Goal: Information Seeking & Learning: Obtain resource

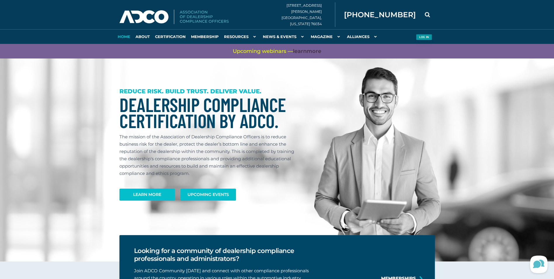
click at [427, 37] on button "Log in" at bounding box center [424, 37] width 16 height 6
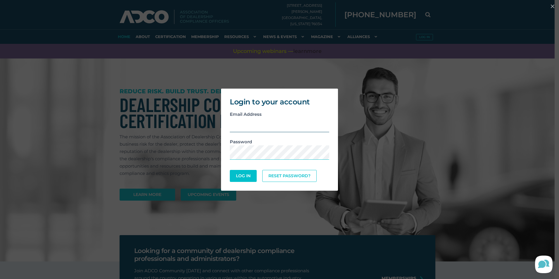
click at [271, 124] on input "email" at bounding box center [279, 125] width 99 height 14
type input "swachsmann@hileycars.com"
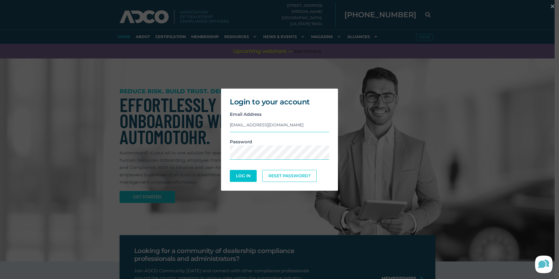
click at [394, 74] on div "Login to your account Email Address swachsmann@hileycars.com Password Log In Re…" at bounding box center [279, 139] width 559 height 279
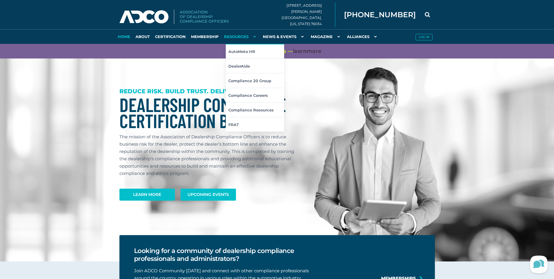
click at [232, 37] on link "Resources" at bounding box center [240, 36] width 39 height 15
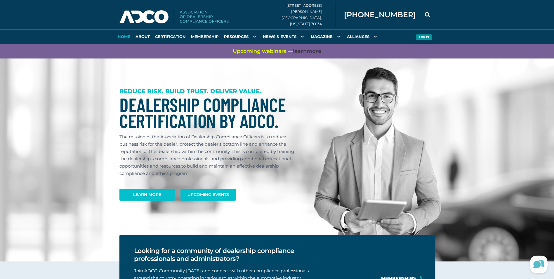
click at [428, 37] on button "Log in" at bounding box center [424, 37] width 16 height 6
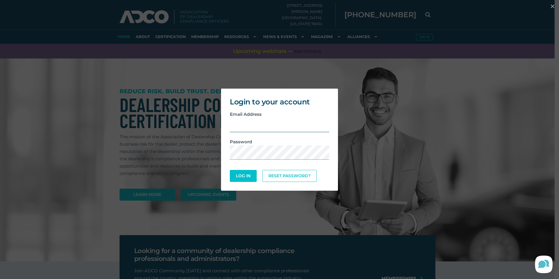
click at [307, 126] on input "email" at bounding box center [279, 125] width 99 height 14
type input "[EMAIL_ADDRESS][DOMAIN_NAME]"
click at [230, 170] on button "Log In" at bounding box center [243, 176] width 27 height 12
click at [307, 175] on link "Reset Password?" at bounding box center [290, 175] width 52 height 11
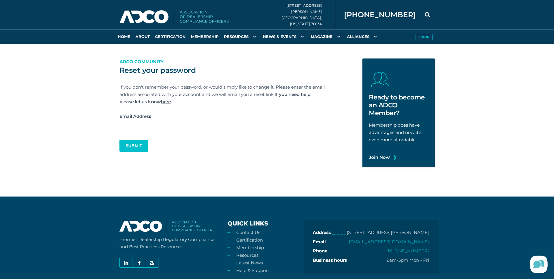
click at [242, 129] on input "Email Address" at bounding box center [222, 127] width 207 height 14
type input "swachsmann@hileycars.com"
click at [141, 149] on button "Submit" at bounding box center [133, 145] width 27 height 11
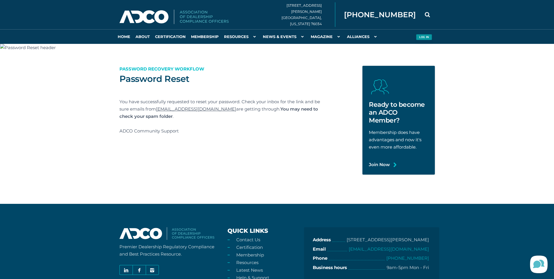
click at [427, 38] on button "Log in" at bounding box center [424, 37] width 16 height 6
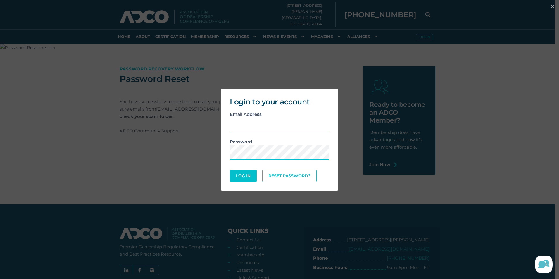
drag, startPoint x: 286, startPoint y: 130, endPoint x: 289, endPoint y: 127, distance: 4.1
click at [286, 130] on input "email" at bounding box center [279, 125] width 99 height 14
type input "swachsmann@hileycars.com"
click at [230, 170] on button "Log In" at bounding box center [243, 176] width 27 height 12
click at [230, 169] on button "Log In" at bounding box center [243, 175] width 27 height 12
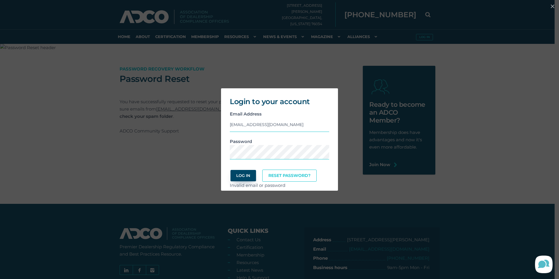
click at [252, 175] on button "Log In" at bounding box center [242, 175] width 25 height 11
click at [230, 169] on button "Log In" at bounding box center [243, 175] width 27 height 12
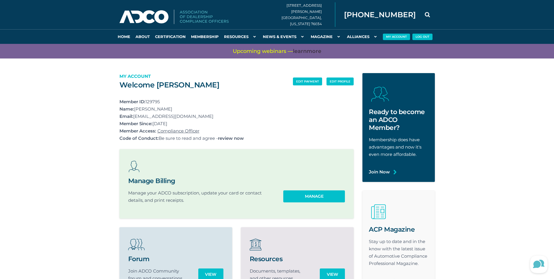
scroll to position [58, 0]
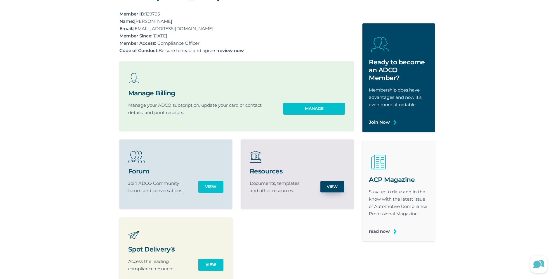
click at [335, 188] on link "View" at bounding box center [332, 186] width 24 height 11
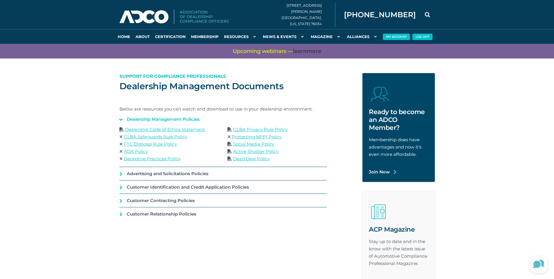
click at [174, 145] on link "FTC Disposal Rule Policy" at bounding box center [150, 144] width 53 height 6
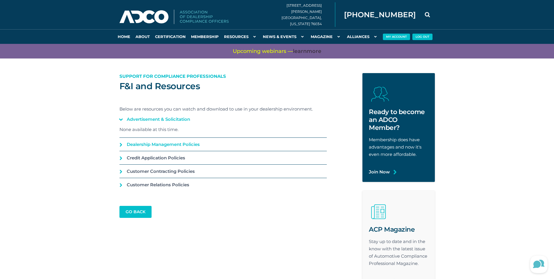
click at [201, 144] on link "Dealership Management Policies" at bounding box center [222, 144] width 207 height 13
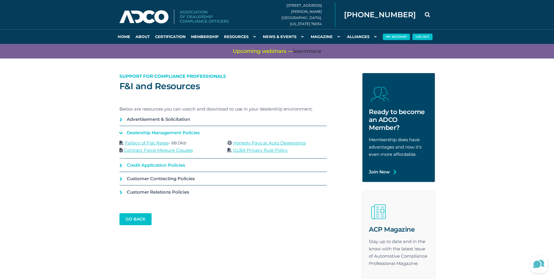
click at [195, 162] on link "Credit Application Policies" at bounding box center [222, 164] width 207 height 13
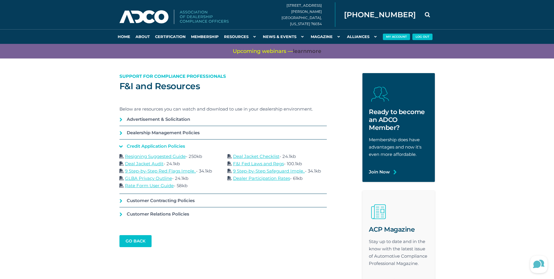
click at [247, 156] on link "Deal Jacket Checklist" at bounding box center [256, 156] width 46 height 6
click at [154, 158] on link "Resigning Suggested Guide" at bounding box center [155, 156] width 61 height 6
click at [200, 199] on link "Customer Contracting Policies" at bounding box center [222, 200] width 207 height 13
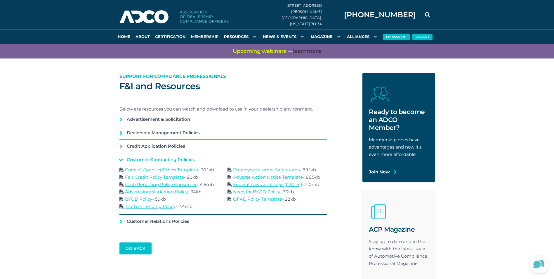
click at [270, 177] on link "Adverse Action Notice Template" at bounding box center [268, 177] width 70 height 6
click at [187, 221] on link "Customer Relations Policies" at bounding box center [222, 220] width 207 height 13
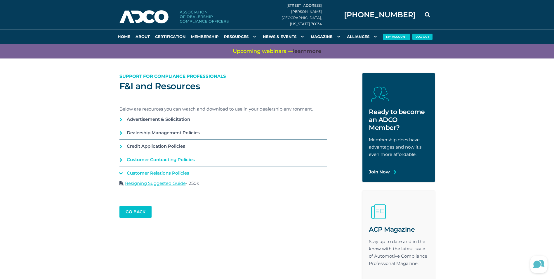
click at [186, 163] on link "Customer Contracting Policies" at bounding box center [222, 159] width 207 height 13
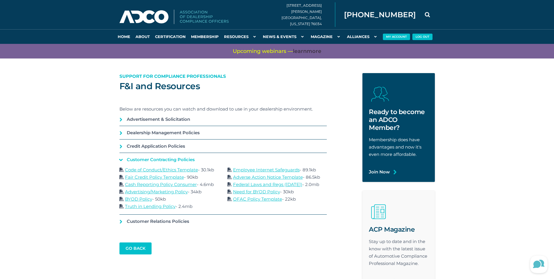
click at [249, 170] on link "Employee Internet Safeguards" at bounding box center [266, 170] width 67 height 6
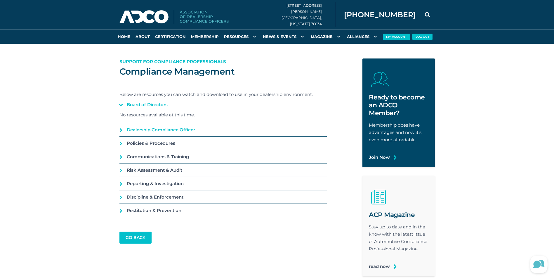
click at [122, 130] on link "Dealership Compliance Officer" at bounding box center [222, 129] width 207 height 13
click at [120, 143] on link "Policies & Procedures" at bounding box center [222, 142] width 207 height 13
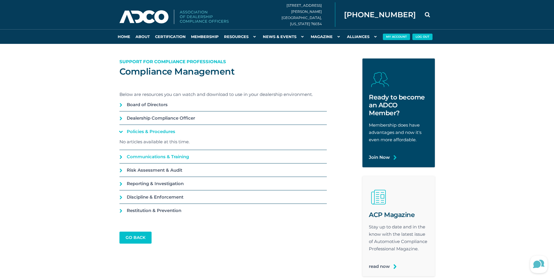
click at [122, 156] on link "Communications & Training" at bounding box center [222, 156] width 207 height 13
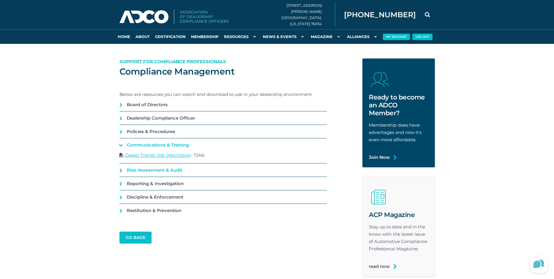
click at [119, 169] on link "Risk Assessment & Audit" at bounding box center [222, 169] width 207 height 13
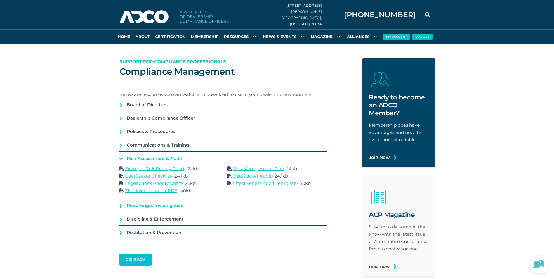
click at [176, 205] on link "Reporting & Investigation" at bounding box center [222, 205] width 207 height 13
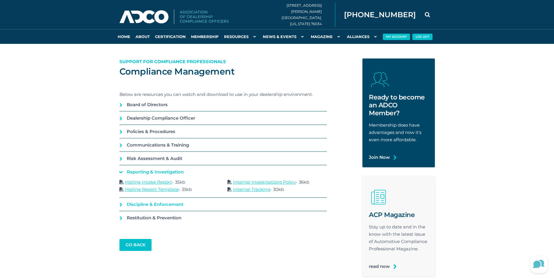
click at [178, 205] on link "Discipline & Enforcement" at bounding box center [222, 203] width 207 height 13
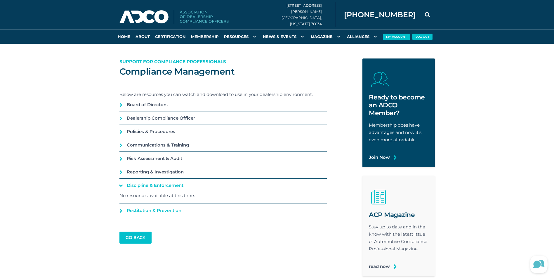
click at [166, 207] on link "Restitution & Prevention" at bounding box center [222, 210] width 207 height 13
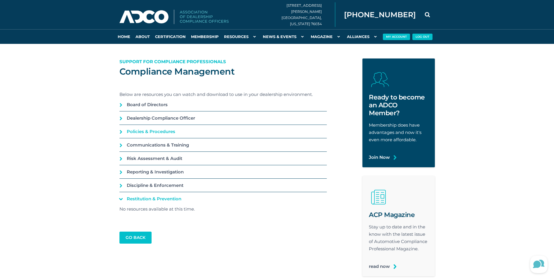
click at [170, 132] on link "Policies & Procedures" at bounding box center [222, 131] width 207 height 13
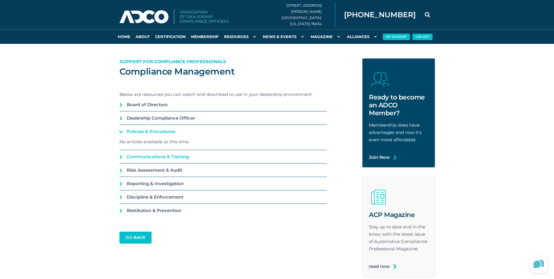
click at [164, 152] on link "Communications & Training" at bounding box center [222, 156] width 207 height 13
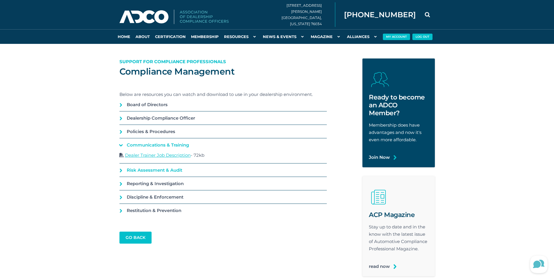
click at [164, 167] on link "Risk Assessment & Audit" at bounding box center [222, 169] width 207 height 13
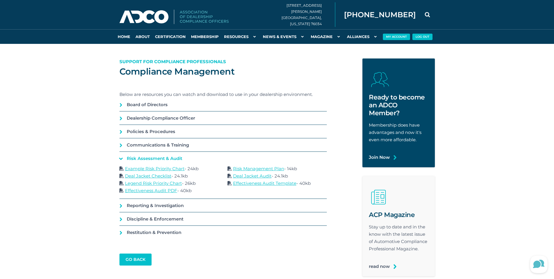
click at [247, 182] on link "Effectiveness Audit Template" at bounding box center [264, 183] width 63 height 6
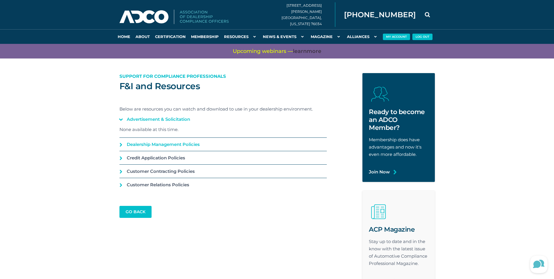
click at [130, 145] on link "Dealership Management Policies" at bounding box center [222, 144] width 207 height 13
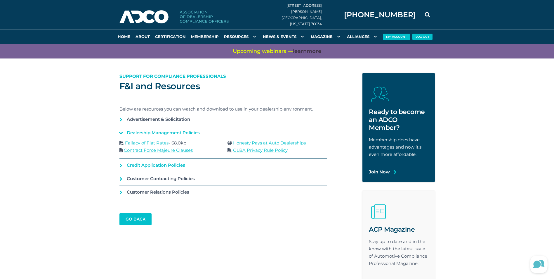
click at [132, 164] on link "Credit Application Policies" at bounding box center [222, 164] width 207 height 13
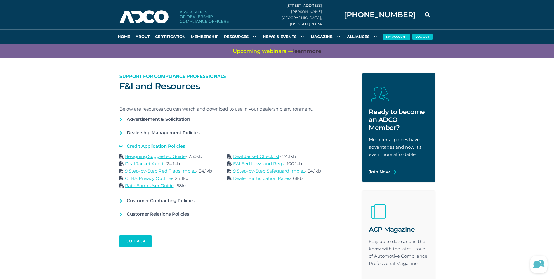
click at [135, 179] on link "GLBA Privacy Outline" at bounding box center [148, 178] width 47 height 6
click at [158, 187] on link "Rate Form User Guide" at bounding box center [149, 186] width 49 height 6
click at [275, 164] on link "F&I Fed Laws and Regs" at bounding box center [258, 164] width 51 height 6
click at [174, 202] on link "Customer Contracting Policies" at bounding box center [222, 200] width 207 height 13
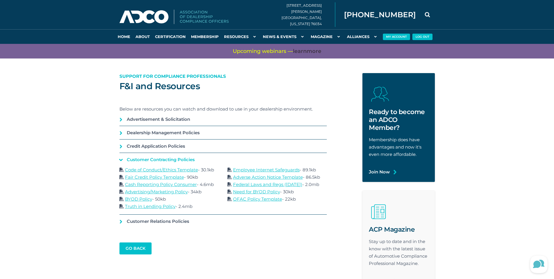
click at [184, 170] on link "Code of Conduct/Ethics Template" at bounding box center [161, 170] width 73 height 6
click at [172, 178] on link "Fair Credit Policy Template" at bounding box center [154, 177] width 59 height 6
click at [144, 198] on link "BYOD Policy" at bounding box center [138, 199] width 27 height 6
click at [167, 202] on div "Code of Conduct/Ethics Template - 30.1kb Employee Internet Safeguards - 89.1kb …" at bounding box center [223, 188] width 216 height 44
drag, startPoint x: 167, startPoint y: 202, endPoint x: 220, endPoint y: 224, distance: 56.9
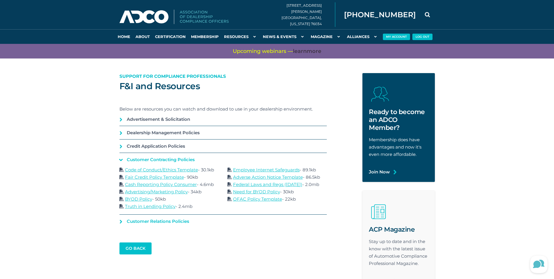
click at [221, 225] on link "Customer Relations Policies" at bounding box center [222, 220] width 207 height 13
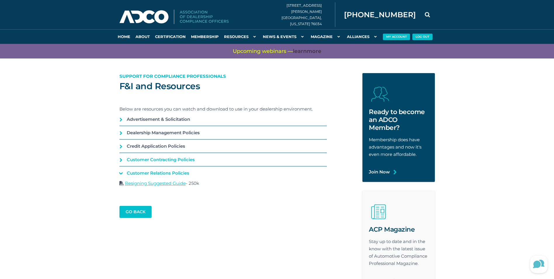
click at [151, 161] on link "Customer Contracting Policies" at bounding box center [222, 159] width 207 height 13
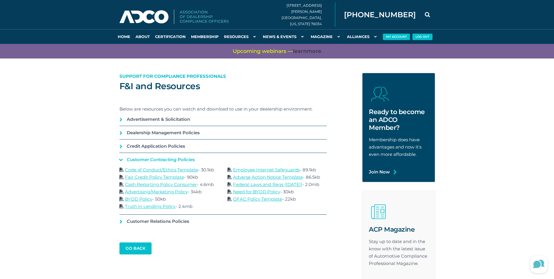
click at [148, 206] on link "Truth in Lending Policy" at bounding box center [150, 206] width 51 height 6
click at [77, 152] on section "F&I and Resources Support for Compliance Professionals Below are resources you …" at bounding box center [277, 188] width 554 height 261
click at [127, 251] on link "go back" at bounding box center [135, 247] width 31 height 11
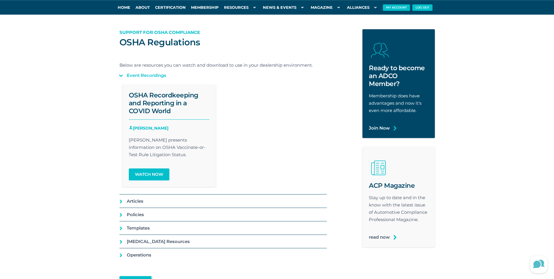
scroll to position [58, 0]
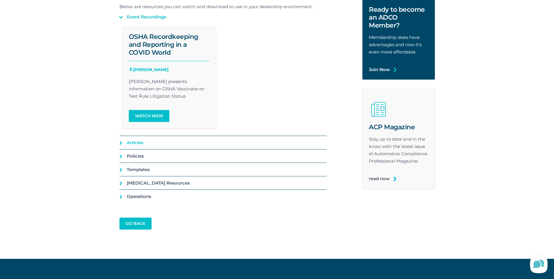
click at [150, 145] on link "Articles" at bounding box center [222, 142] width 207 height 13
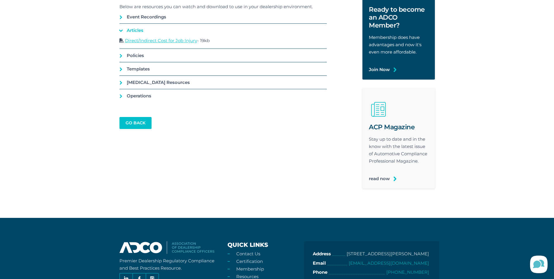
scroll to position [0, 0]
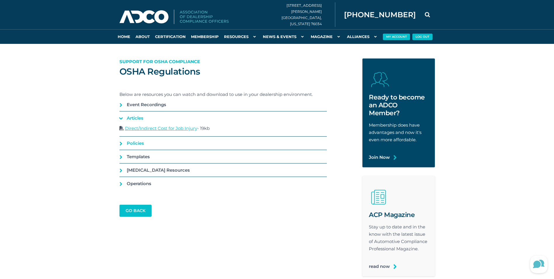
click at [138, 144] on link "Policies" at bounding box center [222, 142] width 207 height 13
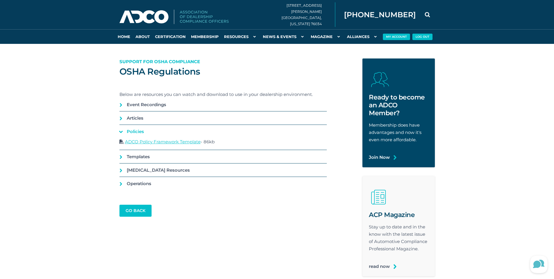
click at [182, 144] on link "ADCO Policy Framework Template" at bounding box center [163, 142] width 76 height 6
click at [145, 160] on link "Templates" at bounding box center [222, 156] width 207 height 13
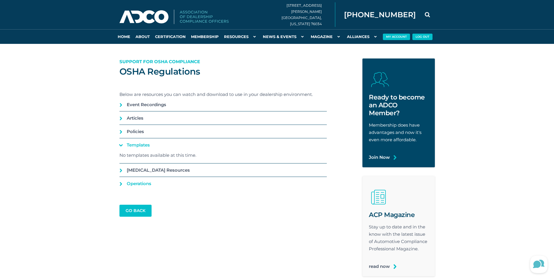
click at [147, 184] on link "Operations" at bounding box center [222, 183] width 207 height 13
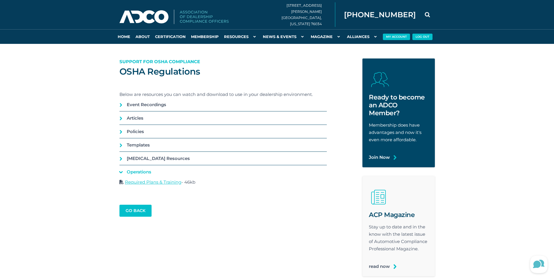
click at [147, 183] on link "Required Plans & Training" at bounding box center [153, 182] width 56 height 6
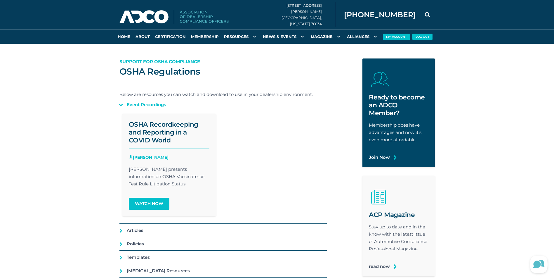
scroll to position [29, 0]
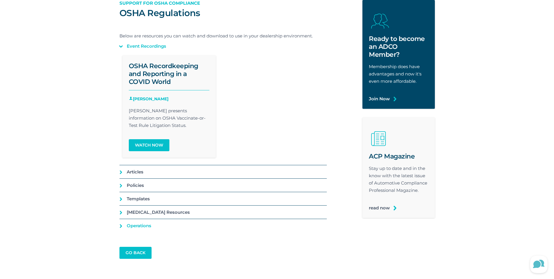
click at [124, 223] on link "Operations" at bounding box center [222, 225] width 207 height 13
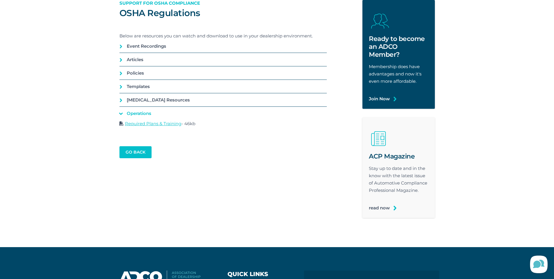
click at [148, 124] on link "Required Plans & Training" at bounding box center [153, 124] width 56 height 6
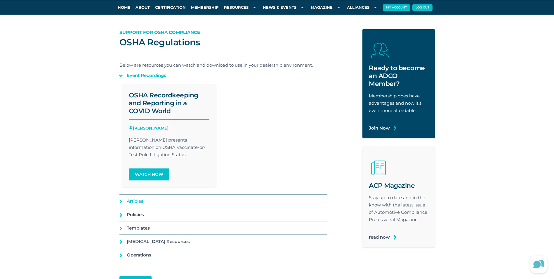
click at [140, 204] on link "Articles" at bounding box center [222, 200] width 207 height 13
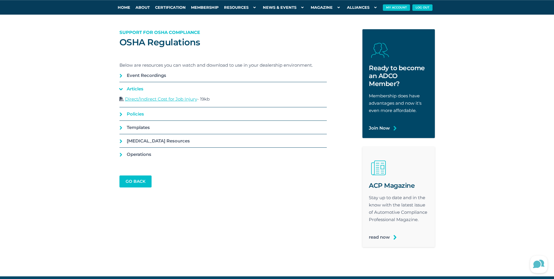
click at [143, 110] on link "Policies" at bounding box center [222, 113] width 207 height 13
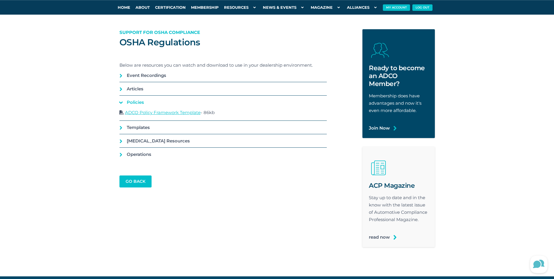
click at [186, 114] on link "ADCO Policy Framework Template" at bounding box center [163, 113] width 76 height 6
click at [140, 130] on link "Templates" at bounding box center [222, 127] width 207 height 13
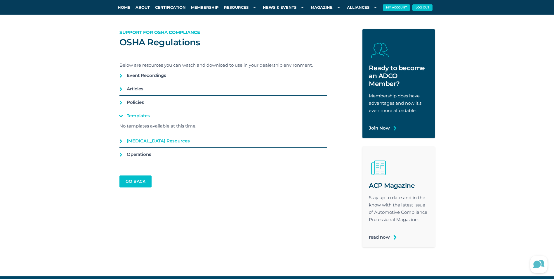
click at [158, 139] on link "COVID-19 Resources" at bounding box center [222, 140] width 207 height 13
drag, startPoint x: 136, startPoint y: 179, endPoint x: 139, endPoint y: 176, distance: 3.5
click at [136, 178] on link "go back" at bounding box center [135, 181] width 31 height 11
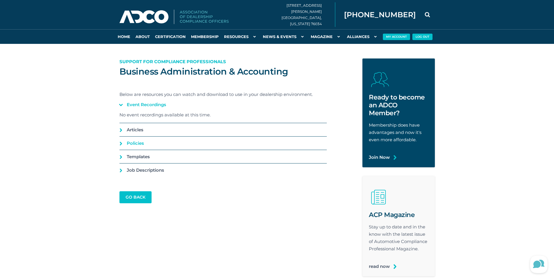
click at [136, 143] on link "Policies" at bounding box center [222, 142] width 207 height 13
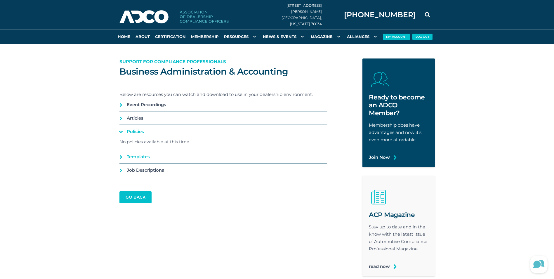
click at [151, 153] on link "Templates" at bounding box center [222, 156] width 207 height 13
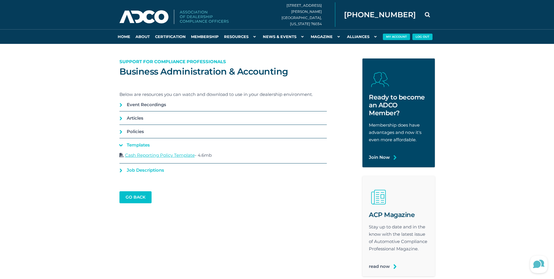
drag, startPoint x: 145, startPoint y: 170, endPoint x: 161, endPoint y: 170, distance: 15.8
click at [146, 170] on link "Job Descriptions" at bounding box center [222, 169] width 207 height 13
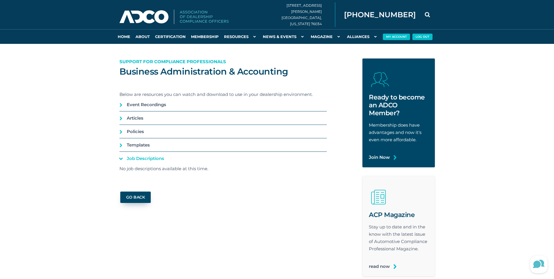
click at [139, 195] on link "go back" at bounding box center [135, 196] width 31 height 11
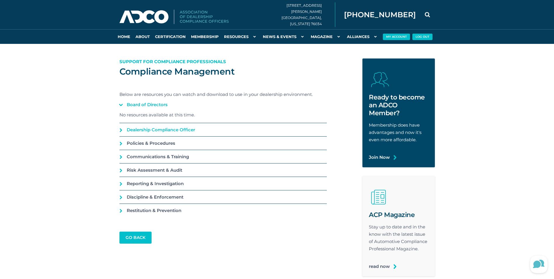
click at [173, 130] on link "Dealership Compliance Officer" at bounding box center [222, 129] width 207 height 13
click at [174, 141] on link "Policies & Procedures" at bounding box center [222, 142] width 207 height 13
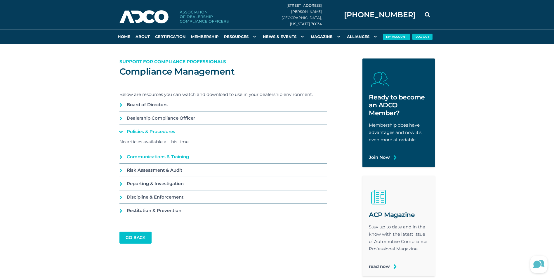
click at [179, 153] on link "Communications & Training" at bounding box center [222, 156] width 207 height 13
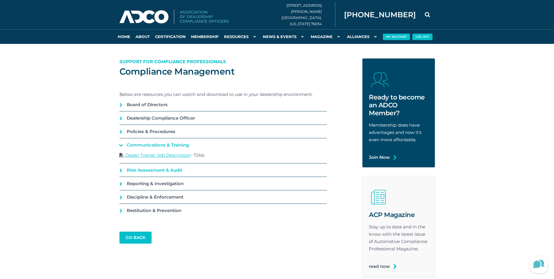
click at [179, 168] on link "Risk Assessment & Audit" at bounding box center [222, 169] width 207 height 13
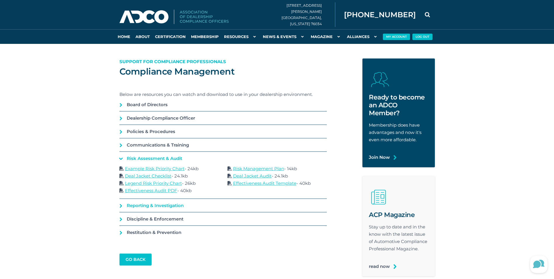
click at [170, 206] on link "Reporting & Investigation" at bounding box center [222, 205] width 207 height 13
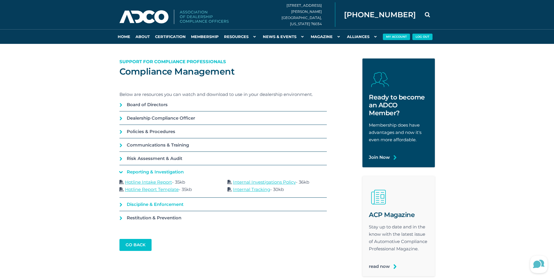
click at [176, 203] on link "Discipline & Enforcement" at bounding box center [222, 203] width 207 height 13
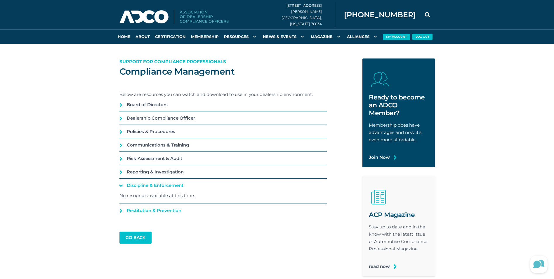
click at [177, 205] on link "Restitution & Prevention" at bounding box center [222, 210] width 207 height 13
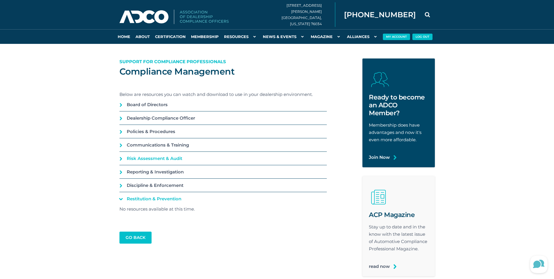
click at [179, 159] on link "Risk Assessment & Audit" at bounding box center [222, 158] width 207 height 13
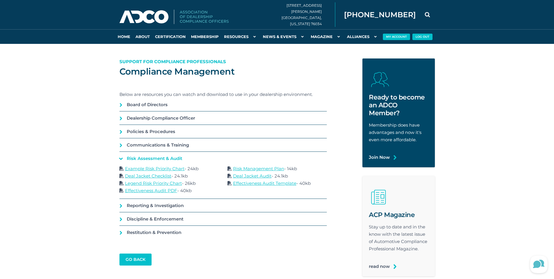
click at [176, 182] on link "Legend Risk Priority Chart" at bounding box center [153, 183] width 57 height 6
click at [158, 192] on link "Effectiveness Audit PDF" at bounding box center [151, 191] width 52 height 6
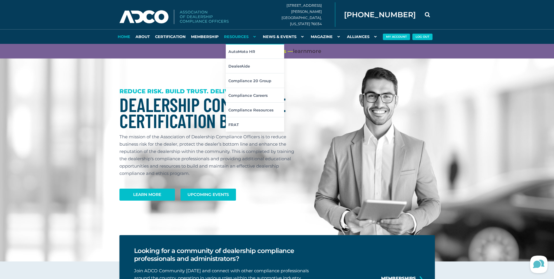
click at [239, 37] on link "Resources" at bounding box center [240, 36] width 39 height 15
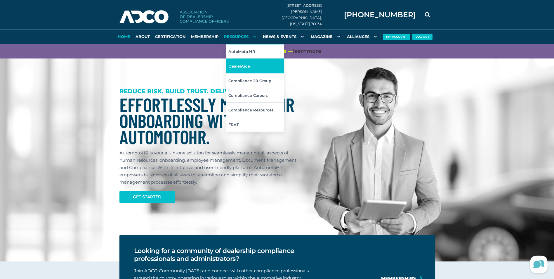
click at [241, 67] on link "DealerAide" at bounding box center [255, 65] width 58 height 15
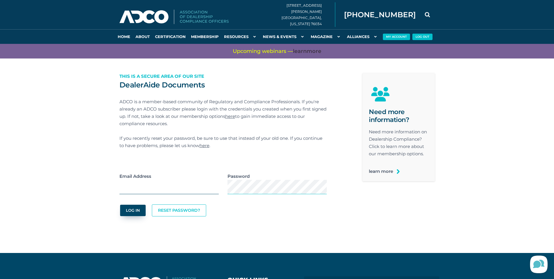
type input "[EMAIL_ADDRESS][DOMAIN_NAME]"
click at [141, 208] on button "Log In" at bounding box center [132, 209] width 25 height 11
type input "[EMAIL_ADDRESS][DOMAIN_NAME]"
click at [131, 211] on button "Log In" at bounding box center [132, 209] width 25 height 11
